Goal: Task Accomplishment & Management: Use online tool/utility

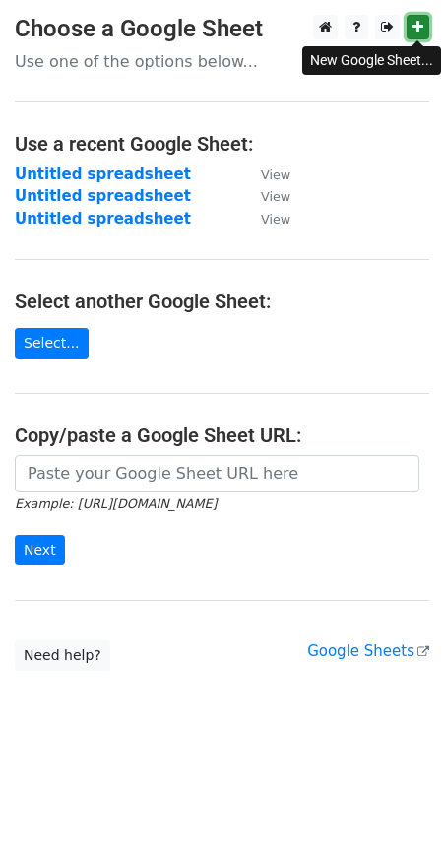
click at [413, 20] on icon at bounding box center [417, 27] width 11 height 14
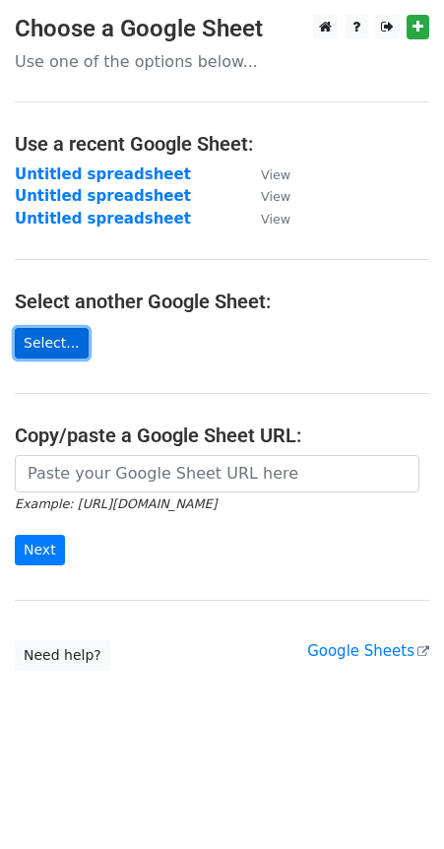
click at [45, 339] on link "Select..." at bounding box center [52, 343] width 74 height 31
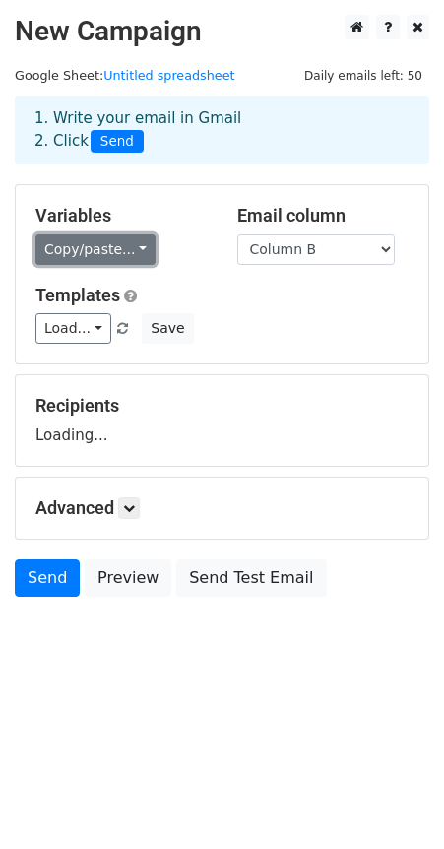
click at [131, 254] on link "Copy/paste..." at bounding box center [95, 249] width 120 height 31
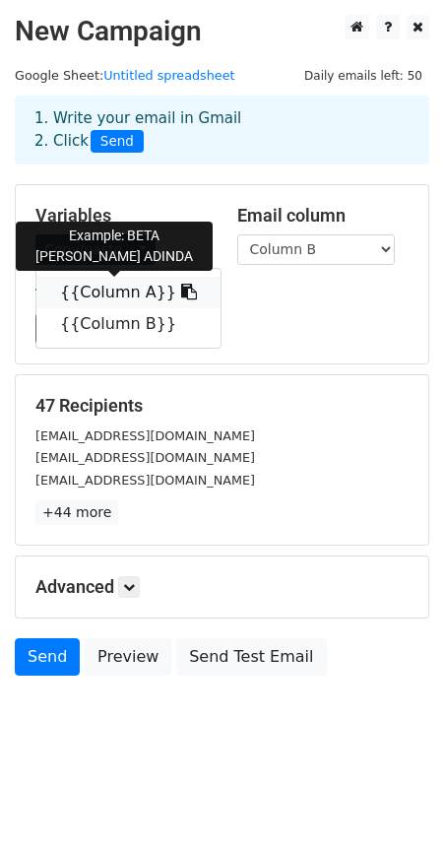
click at [181, 295] on icon at bounding box center [189, 292] width 16 height 16
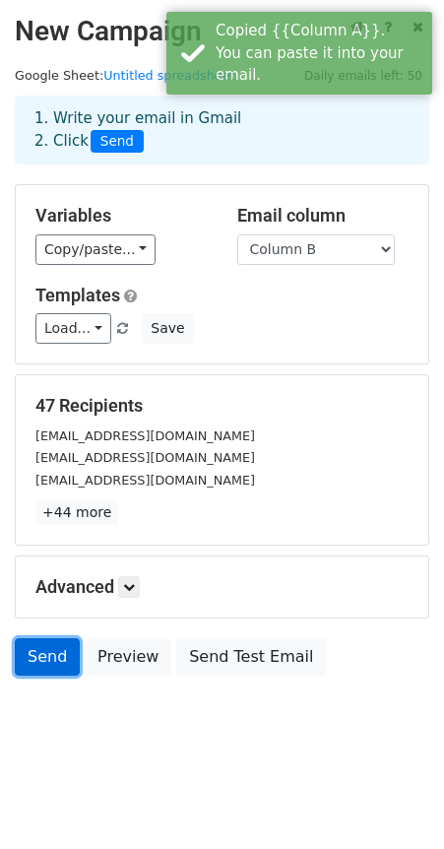
click at [59, 662] on link "Send" at bounding box center [47, 656] width 65 height 37
